Goal: Complete application form

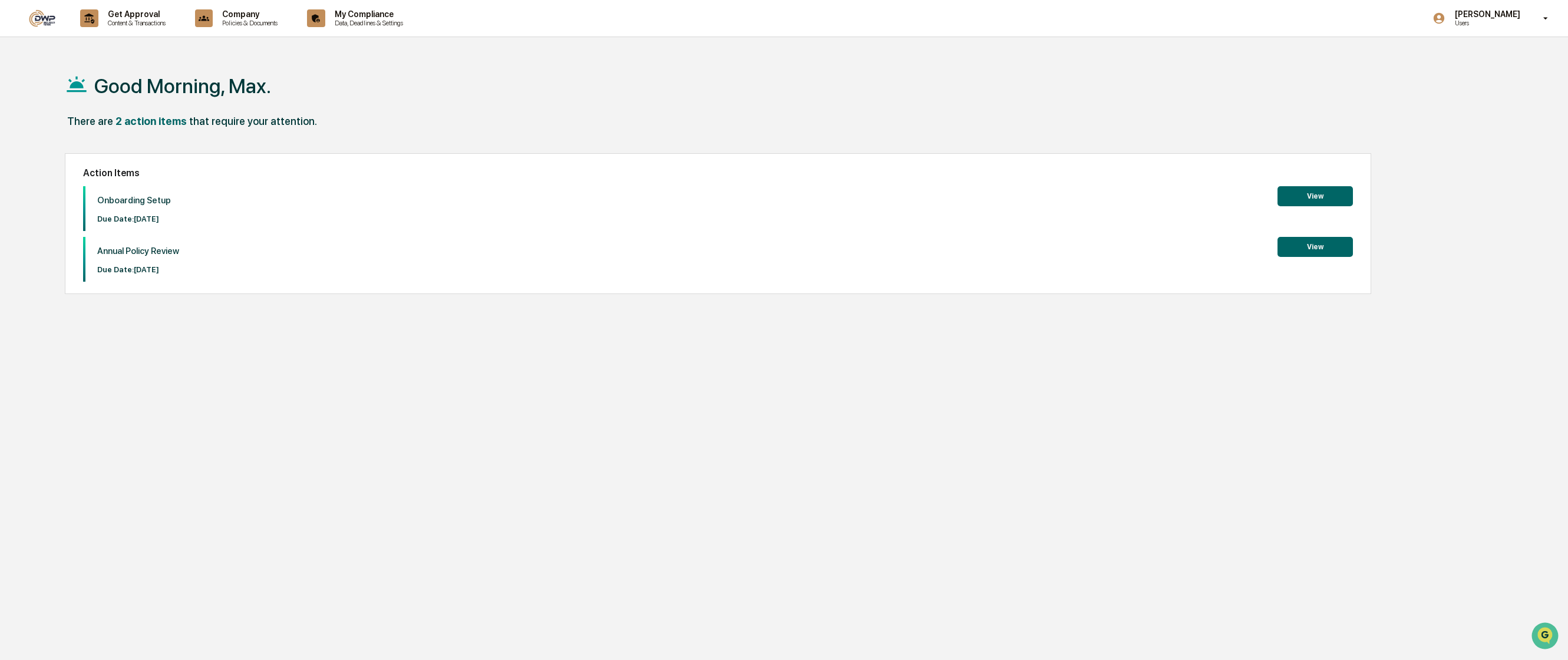
click at [1300, 199] on button "View" at bounding box center [1315, 196] width 76 height 20
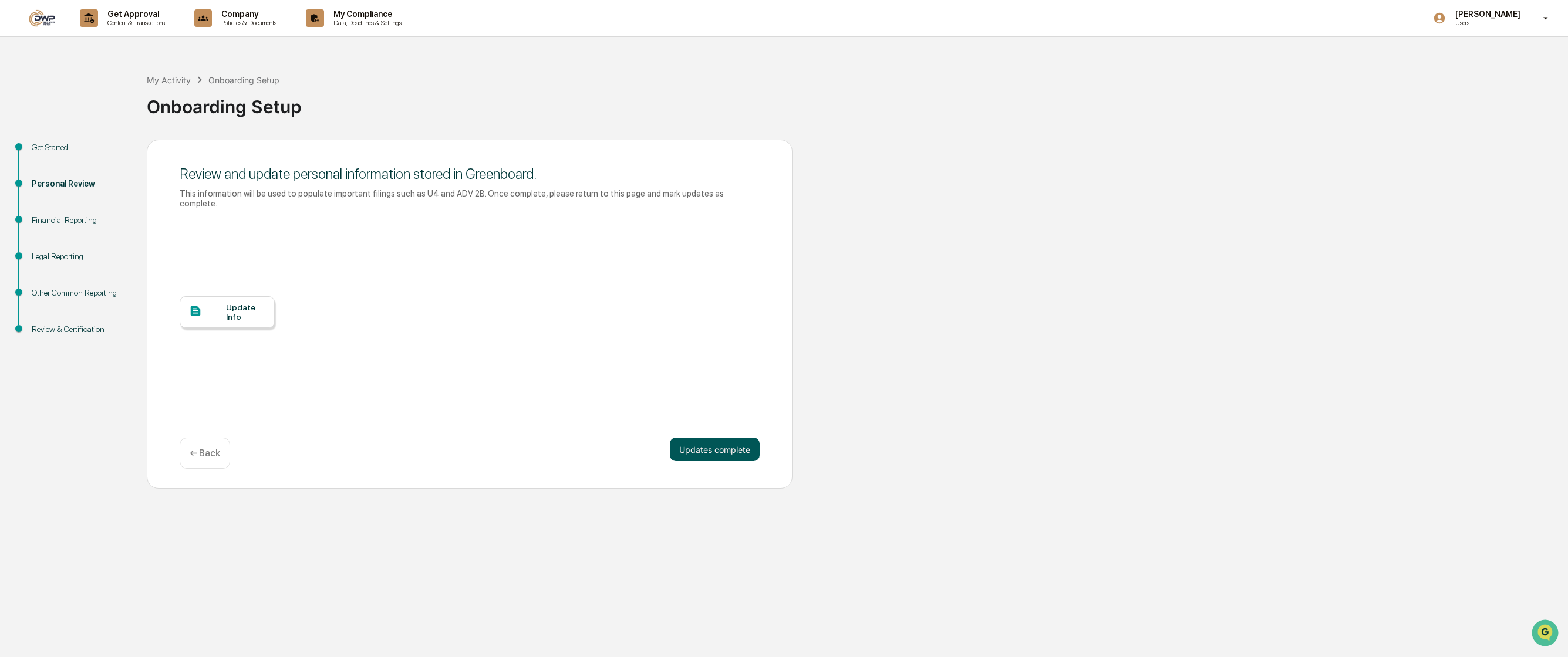
click at [689, 438] on button "Updates complete" at bounding box center [714, 450] width 90 height 24
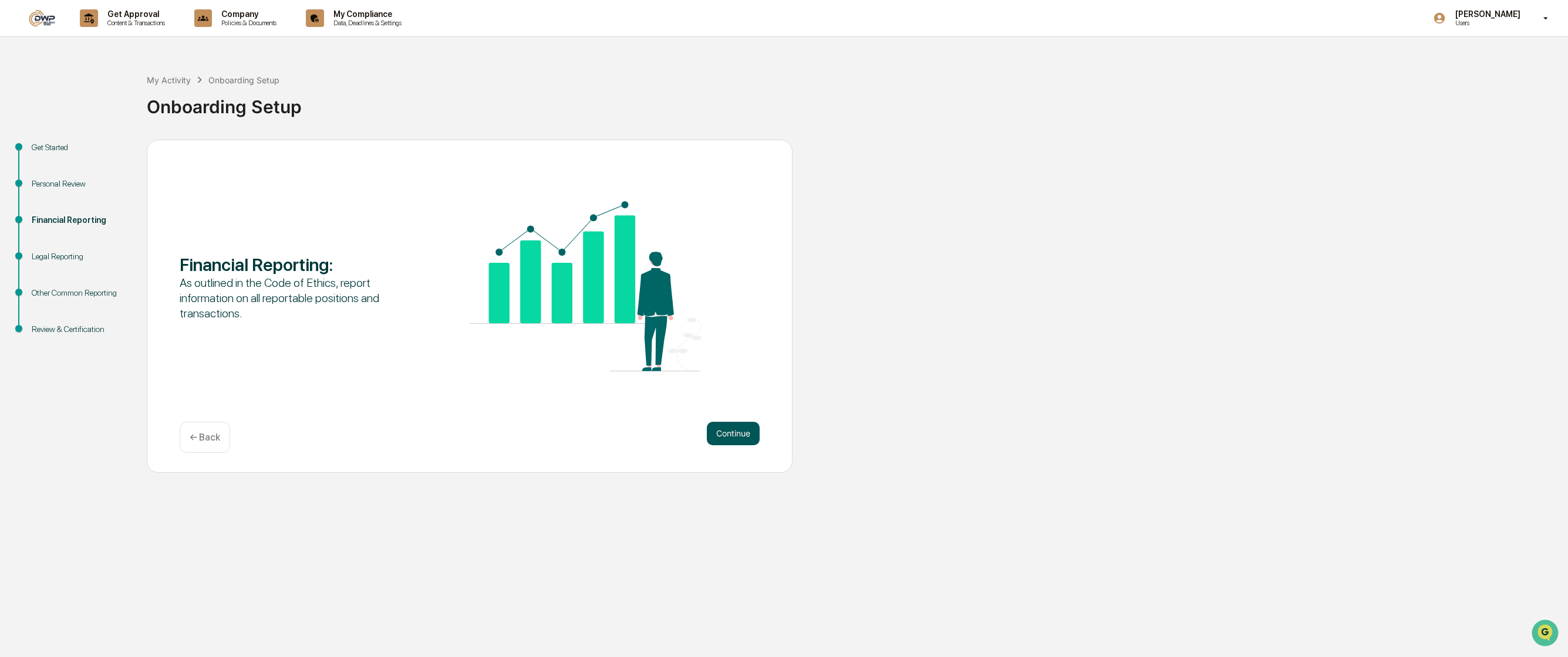
click at [718, 435] on button "Continue" at bounding box center [733, 434] width 53 height 24
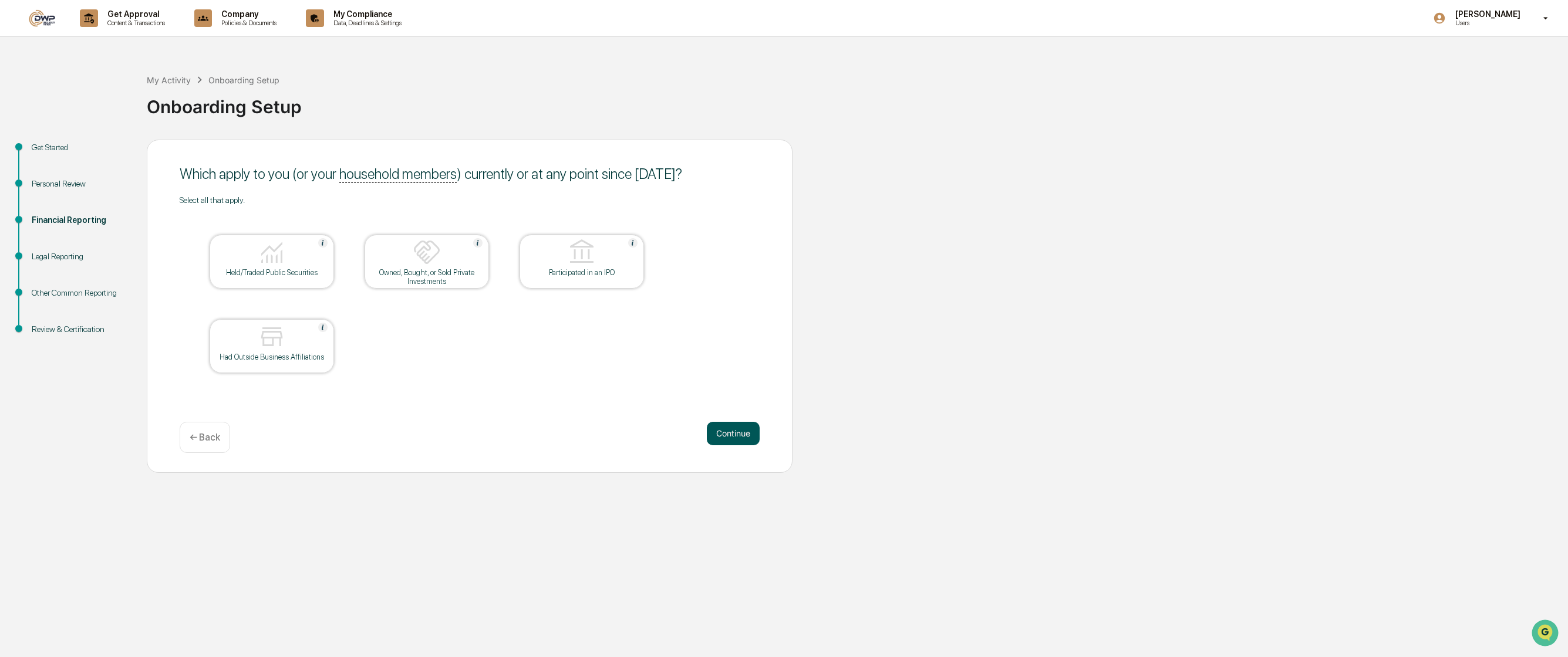
click at [741, 443] on button "Continue" at bounding box center [733, 434] width 53 height 24
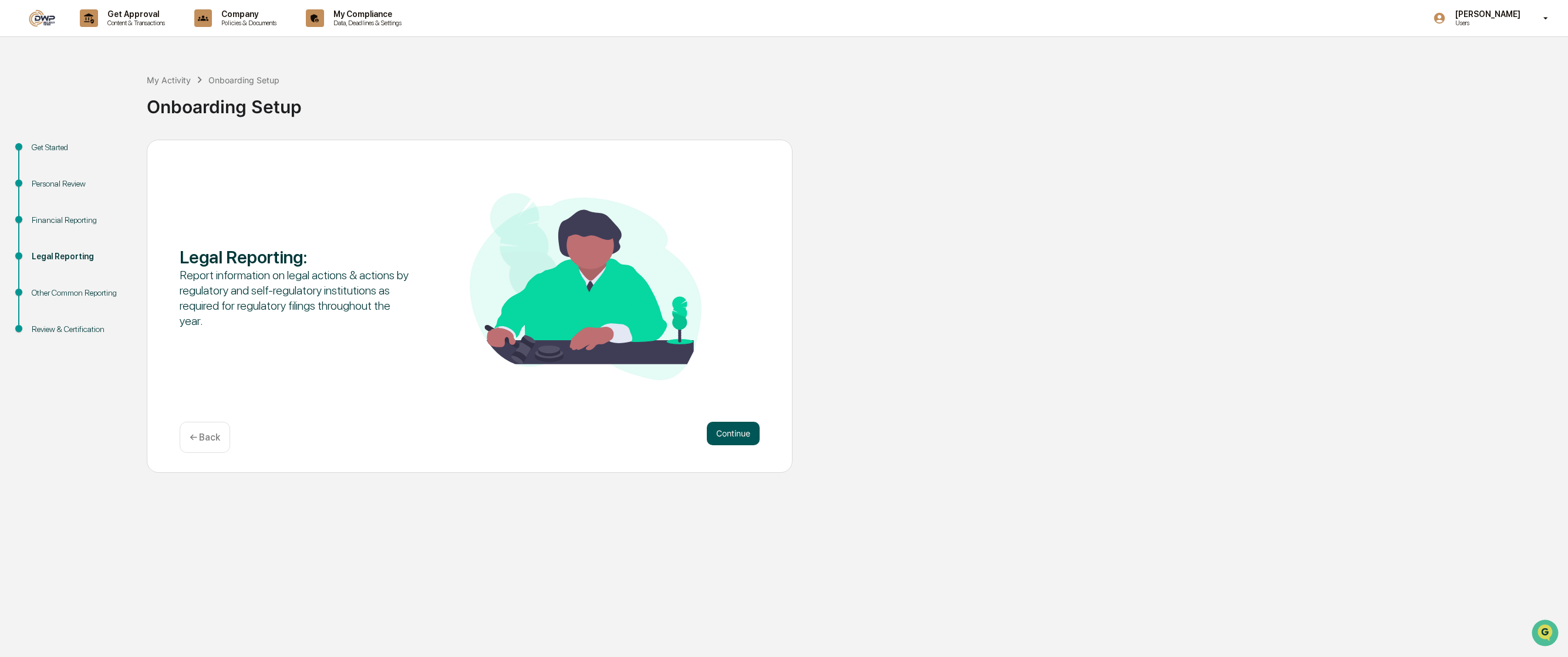
click at [731, 439] on button "Continue" at bounding box center [733, 434] width 53 height 24
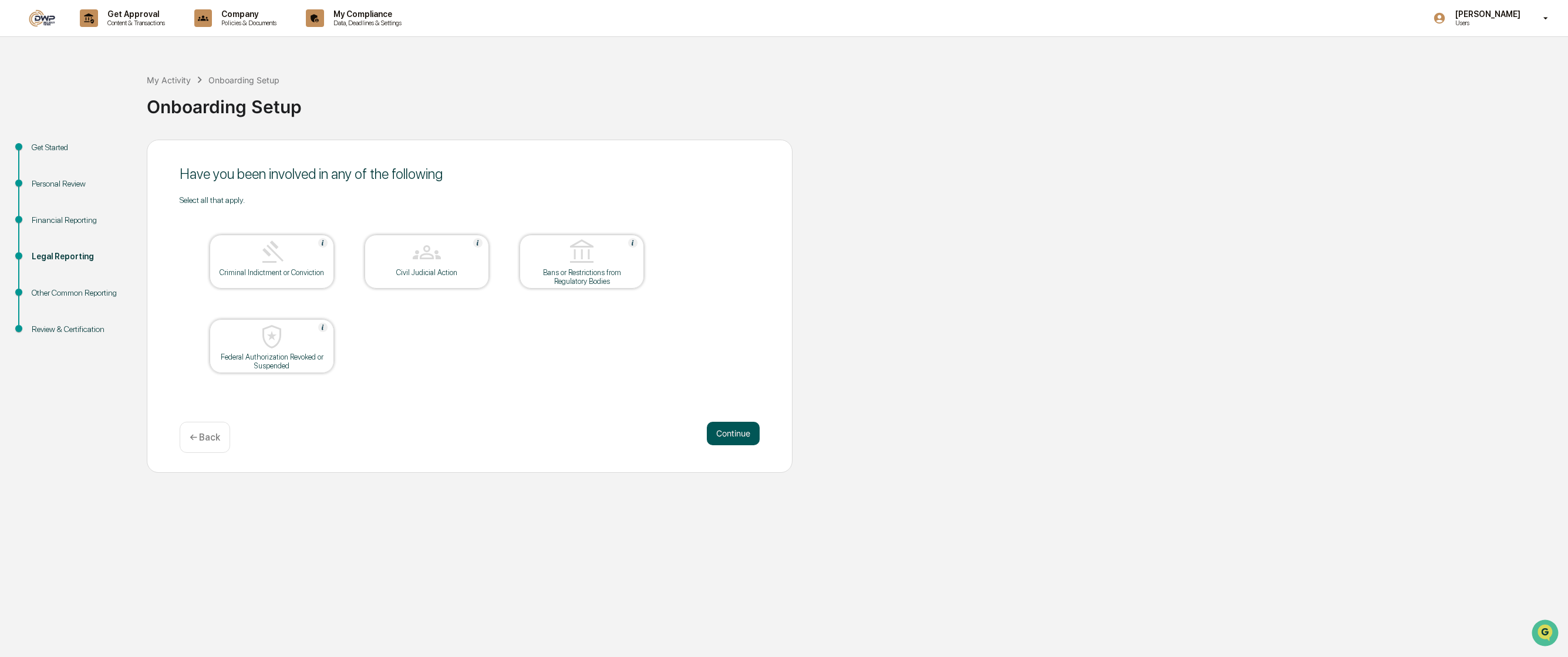
click at [747, 424] on button "Continue" at bounding box center [733, 434] width 53 height 24
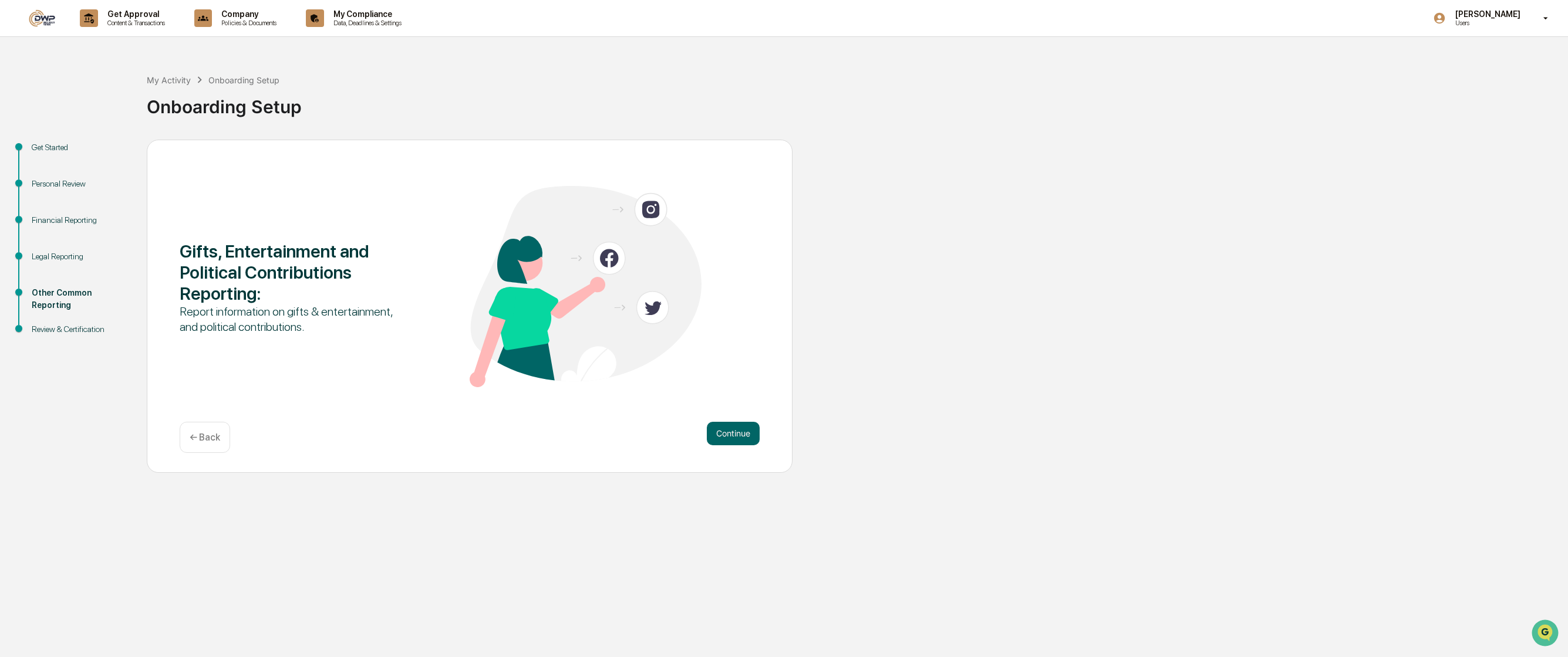
click at [747, 424] on button "Continue" at bounding box center [733, 434] width 53 height 24
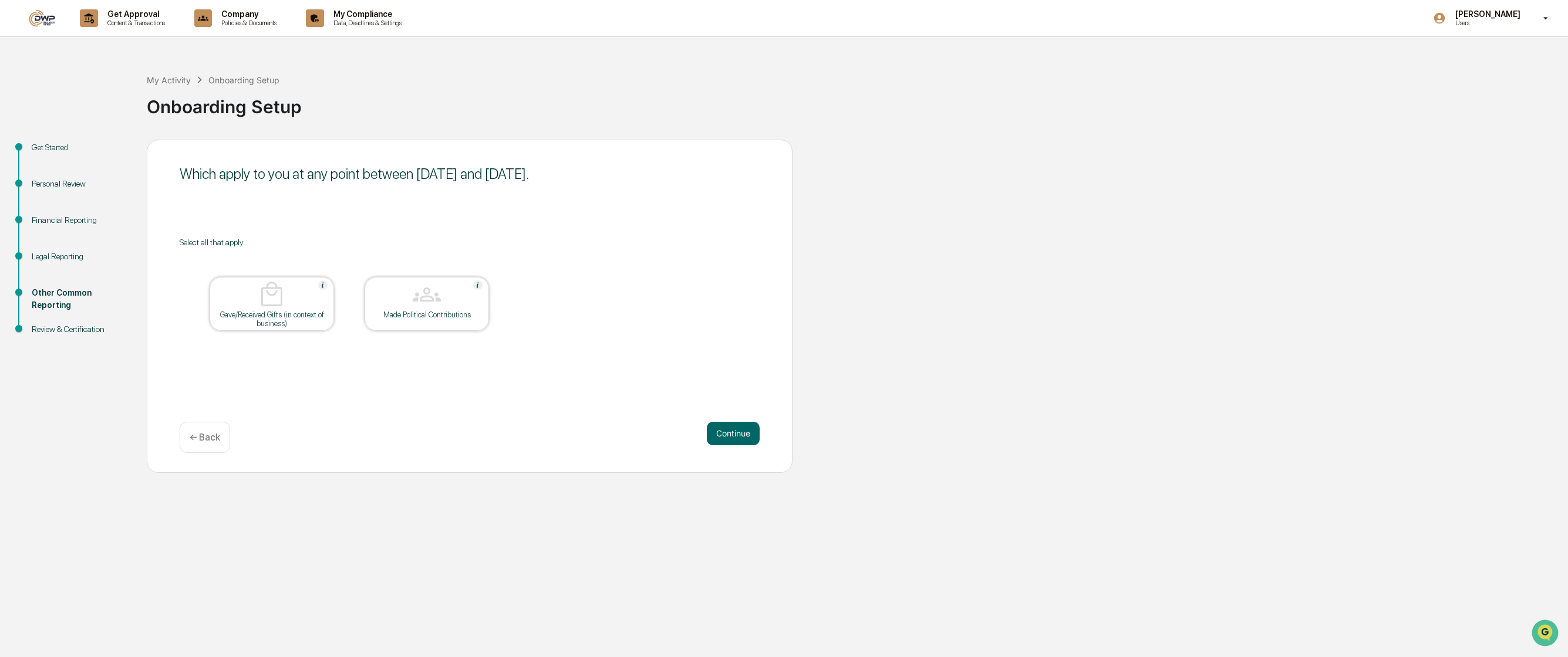
click at [747, 424] on button "Continue" at bounding box center [733, 434] width 53 height 24
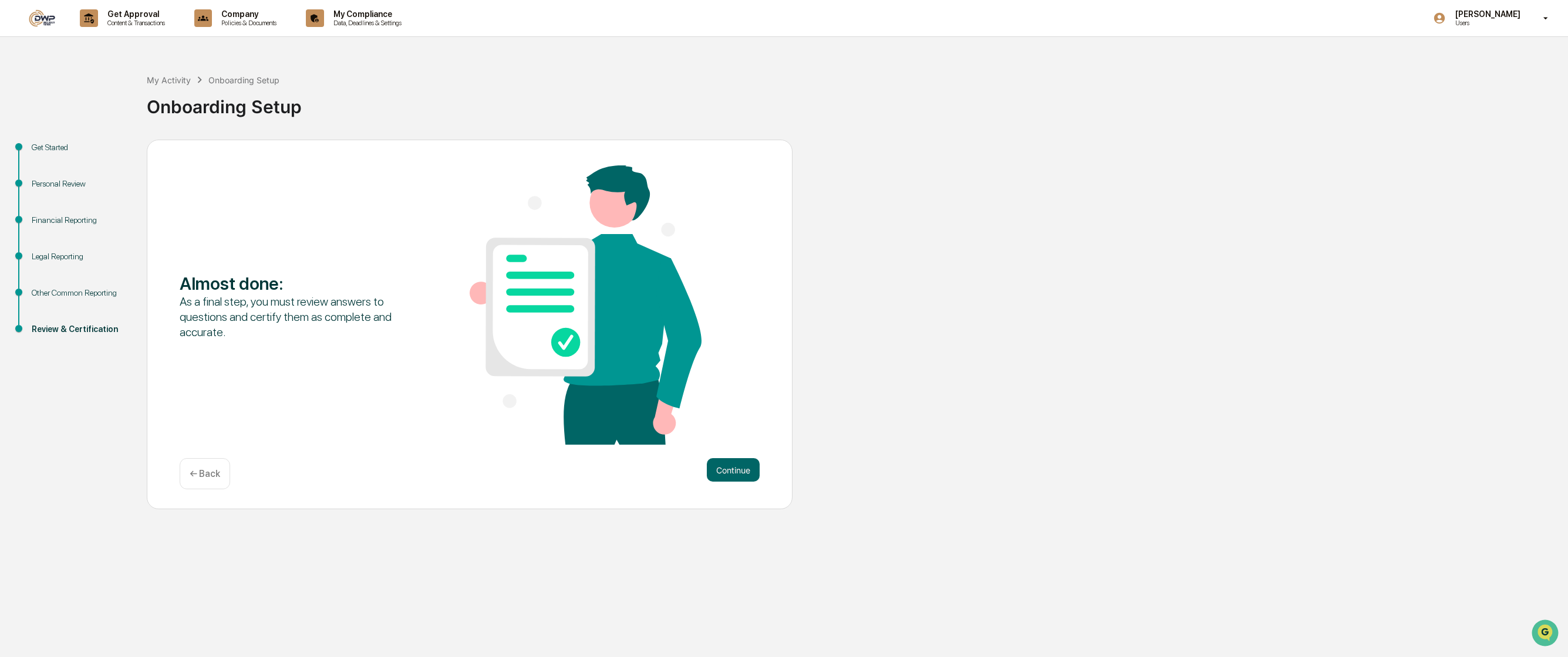
click at [193, 482] on div "← Back" at bounding box center [205, 474] width 50 height 31
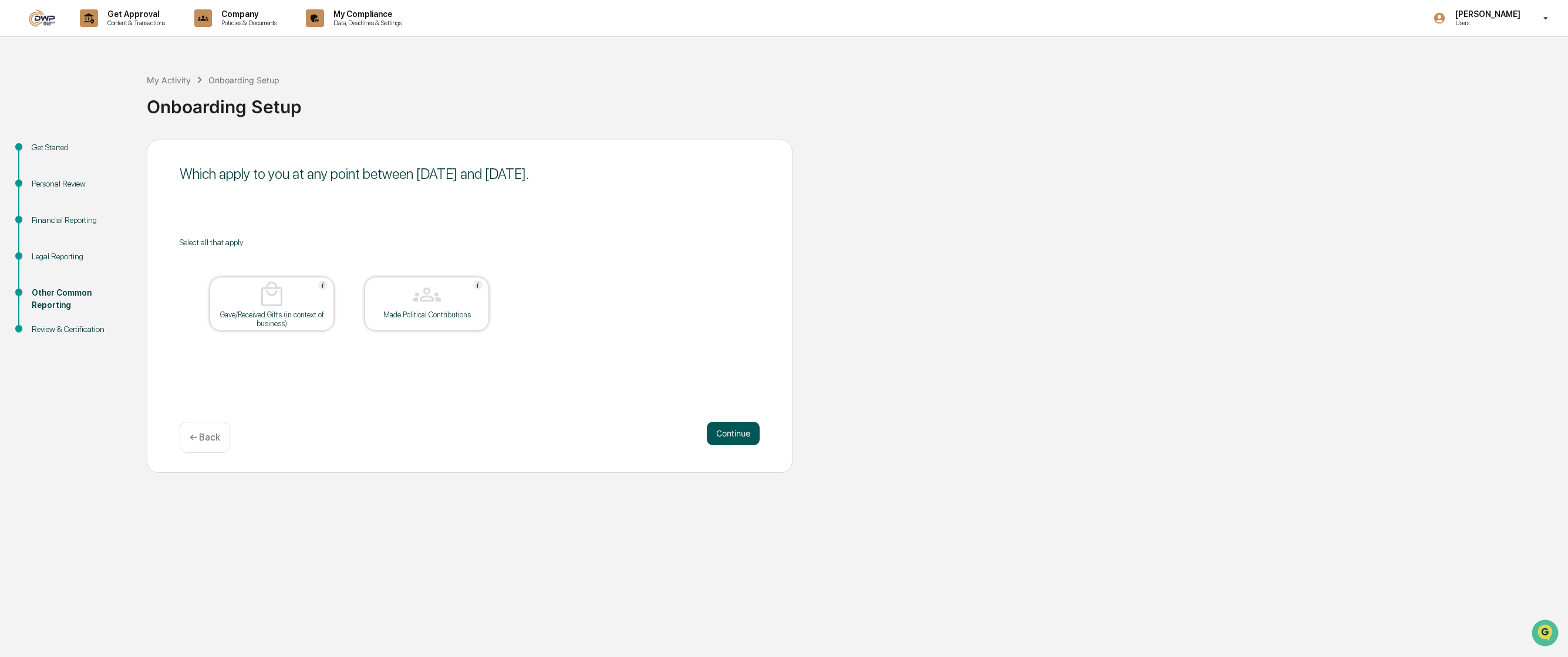
click at [739, 418] on div "Which apply to you at any point between [DATE] and [DATE]. Select all that appl…" at bounding box center [469, 306] width 645 height 333
click at [750, 435] on button "Continue" at bounding box center [733, 434] width 53 height 24
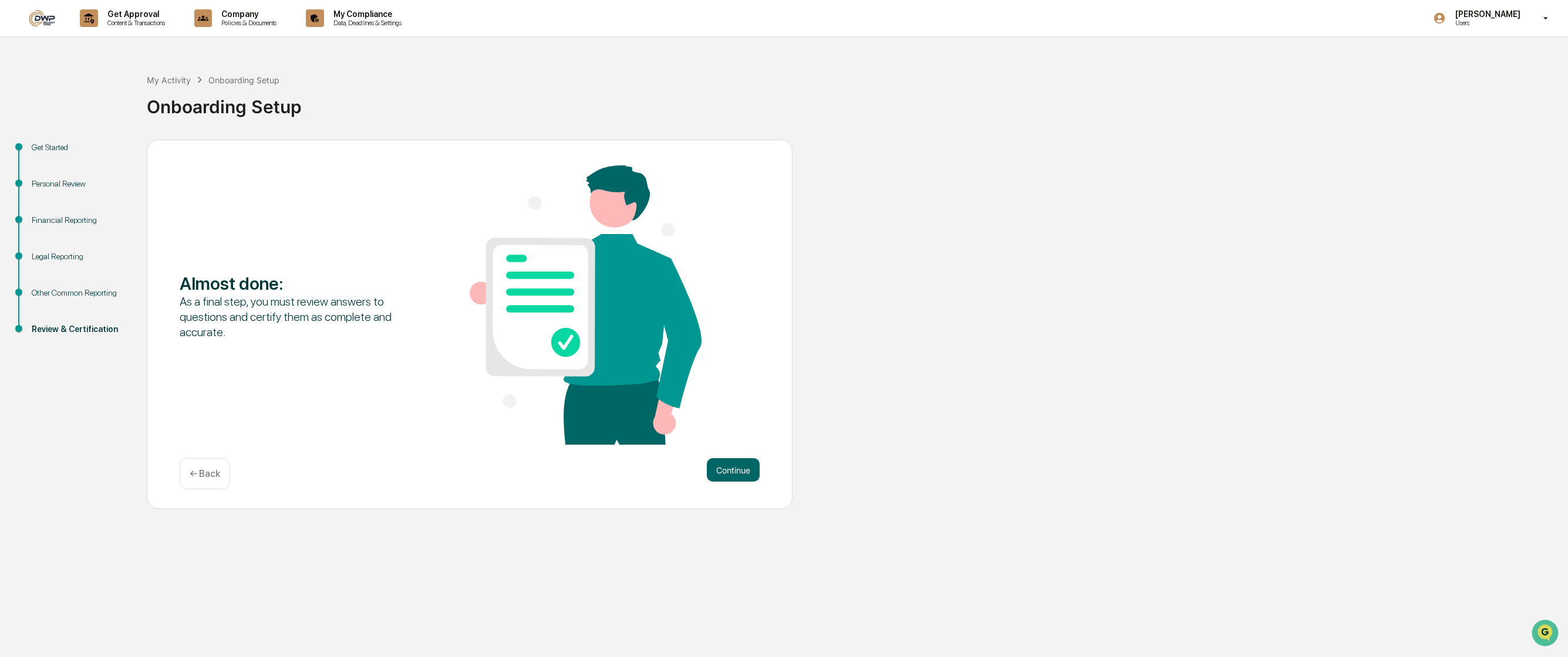
click at [750, 435] on div "Almost done : As a final step, you must review answers to questions and certify…" at bounding box center [470, 306] width 580 height 281
